Goal: Browse casually

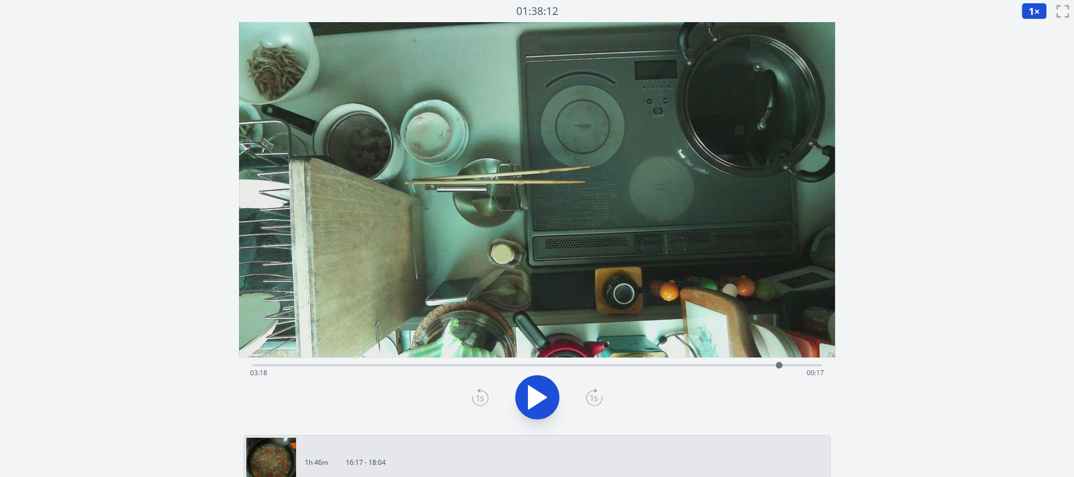
drag, startPoint x: 277, startPoint y: 366, endPoint x: 779, endPoint y: 350, distance: 502.3
click at [779, 350] on div "Time elapsed: 03:18 Time remaining: 00:17" at bounding box center [537, 226] width 597 height 409
drag, startPoint x: 823, startPoint y: 367, endPoint x: 768, endPoint y: 356, distance: 55.9
click at [768, 356] on div "Time elapsed: 03:14 Time remaining: 00:21" at bounding box center [537, 226] width 597 height 409
drag, startPoint x: 781, startPoint y: 365, endPoint x: 781, endPoint y: 355, distance: 10.0
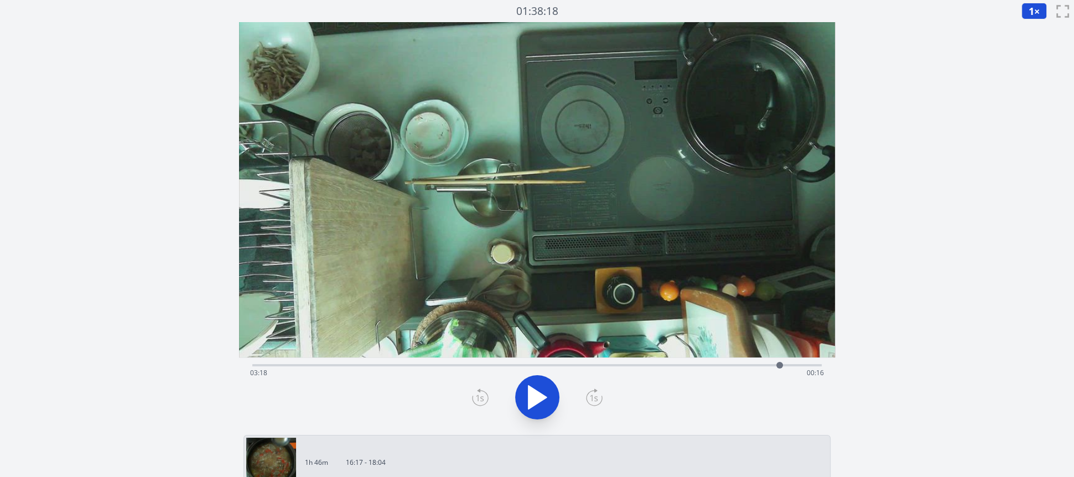
click at [781, 355] on div "Time elapsed: 03:18 Time remaining: 00:16" at bounding box center [537, 226] width 597 height 409
click at [198, 190] on div "Discard Recording? You will not be able to recover this once discarded. Cancel …" at bounding box center [537, 409] width 1074 height 819
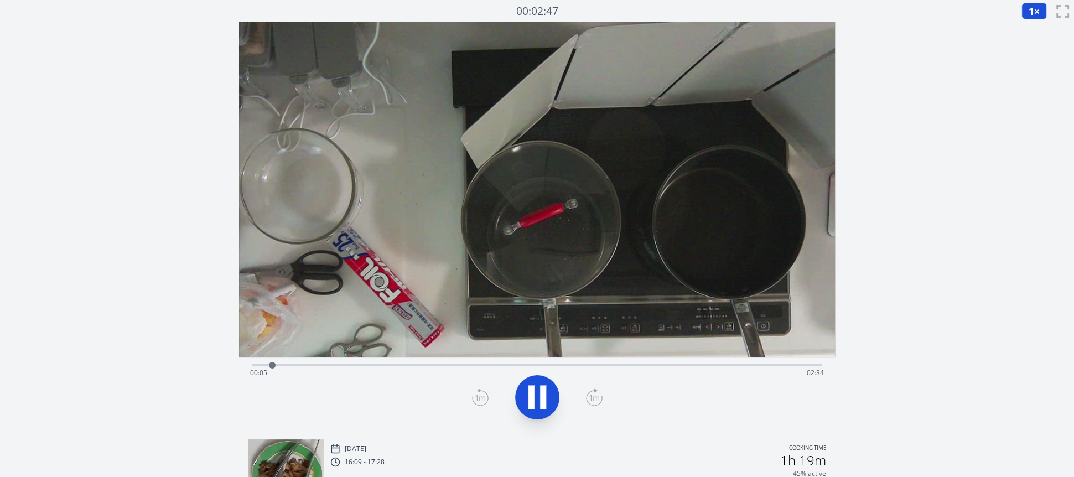
click at [640, 363] on div "Time elapsed: 00:05 Time remaining: 02:34" at bounding box center [537, 364] width 570 height 13
click at [522, 365] on div "Time elapsed: 01:49 Time remaining: 00:49" at bounding box center [537, 373] width 575 height 18
click at [503, 363] on div "Time elapsed: 01:16 Time remaining: 01:23" at bounding box center [537, 364] width 570 height 13
click at [472, 360] on div "Time elapsed: 01:11 Time remaining: 01:27" at bounding box center [537, 364] width 570 height 13
click at [436, 360] on div "Time elapsed: 01:02 Time remaining: 01:37" at bounding box center [537, 364] width 570 height 13
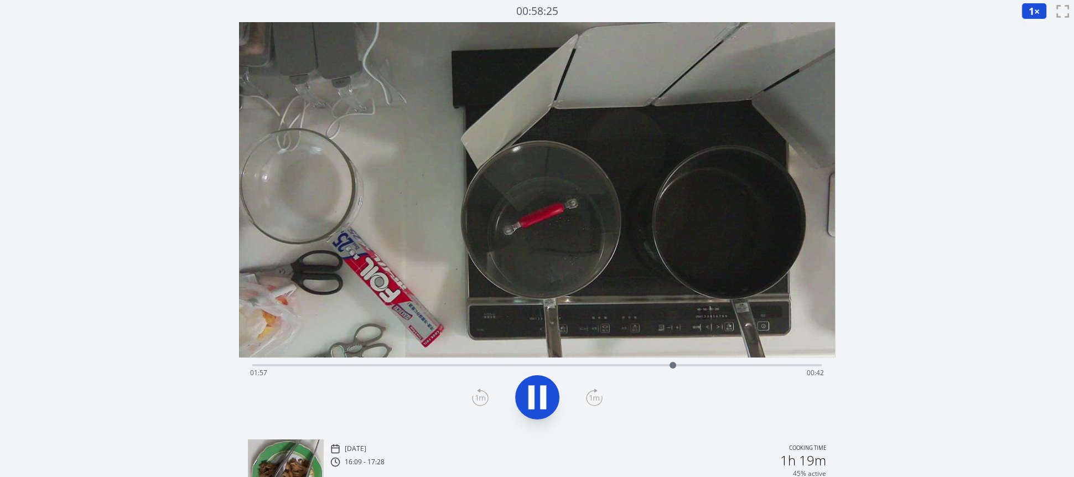
click at [690, 389] on div at bounding box center [537, 397] width 583 height 53
drag, startPoint x: 685, startPoint y: 363, endPoint x: 775, endPoint y: 309, distance: 104.2
click at [775, 309] on div "Time elapsed: 02:25 Time remaining: 00:14" at bounding box center [537, 226] width 597 height 409
